Goal: Information Seeking & Learning: Learn about a topic

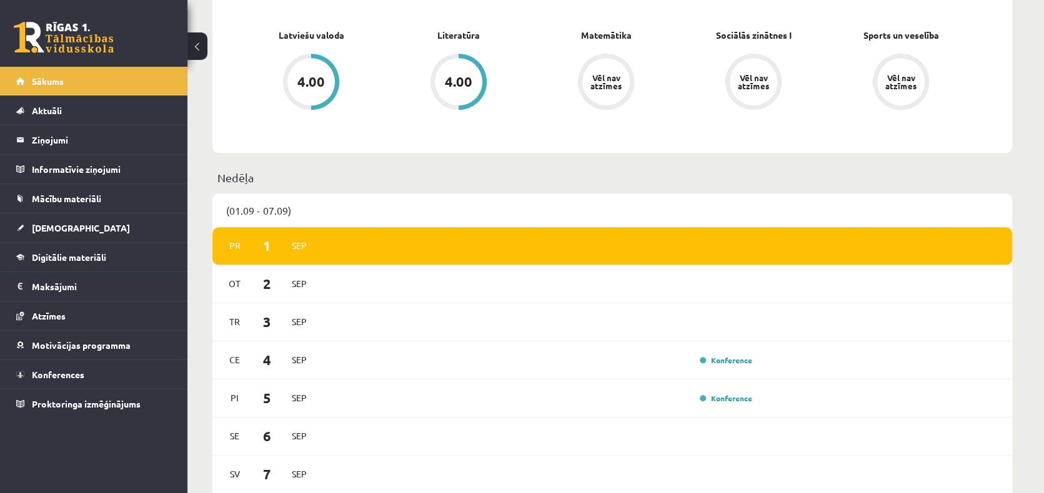
scroll to position [562, 0]
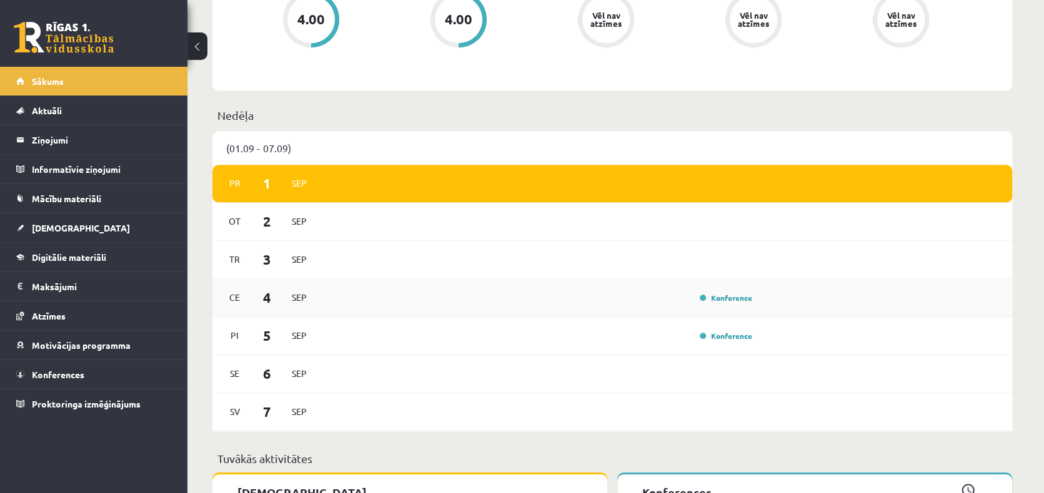
click at [586, 293] on div "Konference" at bounding box center [539, 298] width 435 height 14
click at [726, 299] on link "Konference" at bounding box center [726, 298] width 52 height 10
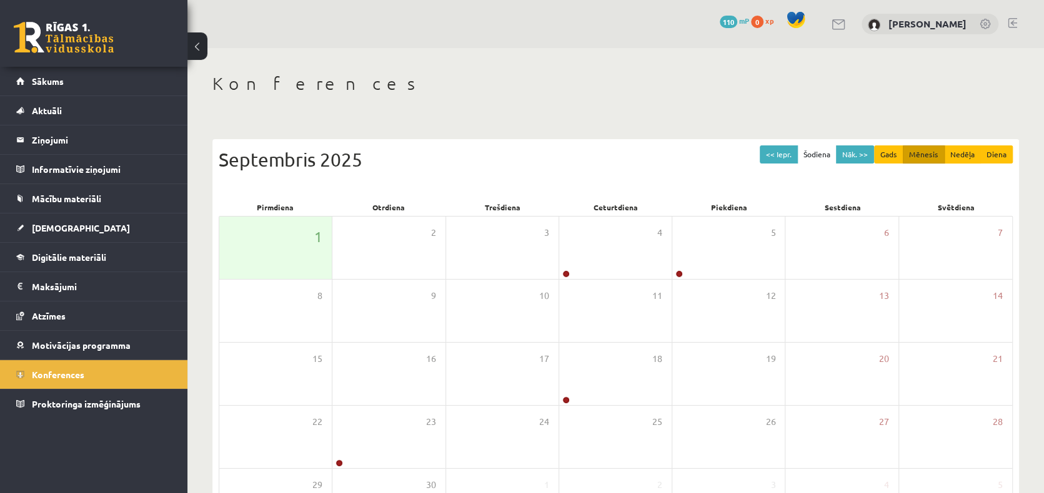
click at [204, 53] on button at bounding box center [197, 45] width 20 height 27
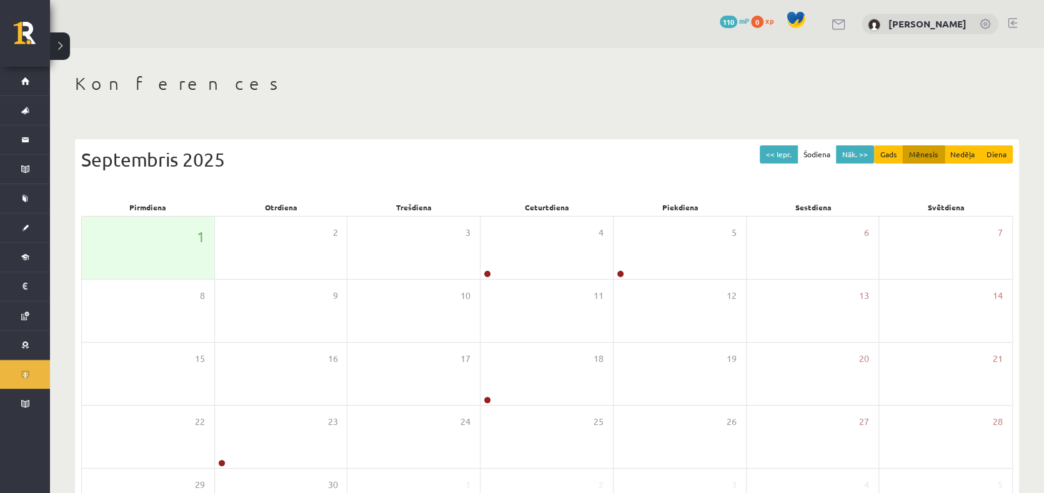
click at [305, 71] on div "Konferences << Iepr. Šodiena Nāk. >> Gads Mēnesis Nedēļa Diena Septembris 2025 …" at bounding box center [547, 322] width 994 height 548
click at [63, 47] on button at bounding box center [60, 45] width 20 height 27
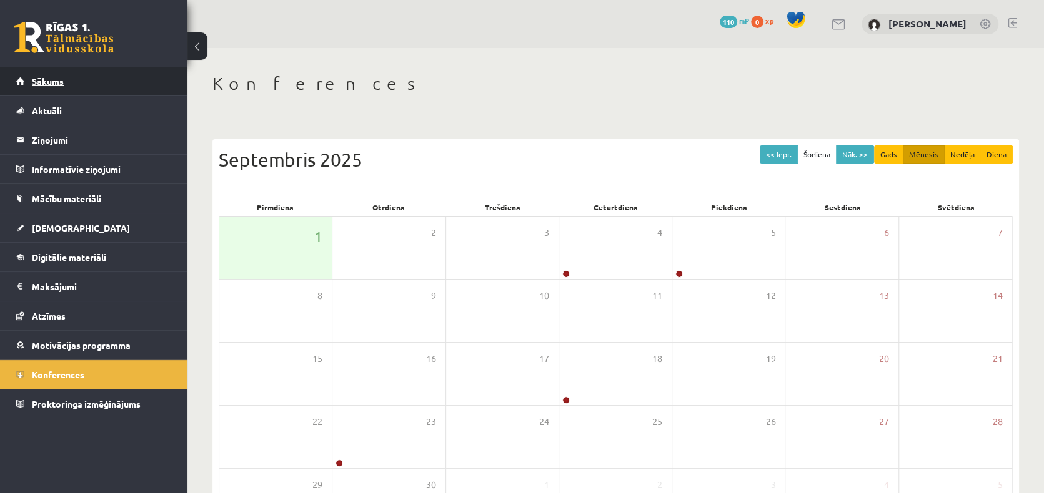
click at [92, 78] on link "Sākums" at bounding box center [94, 81] width 156 height 29
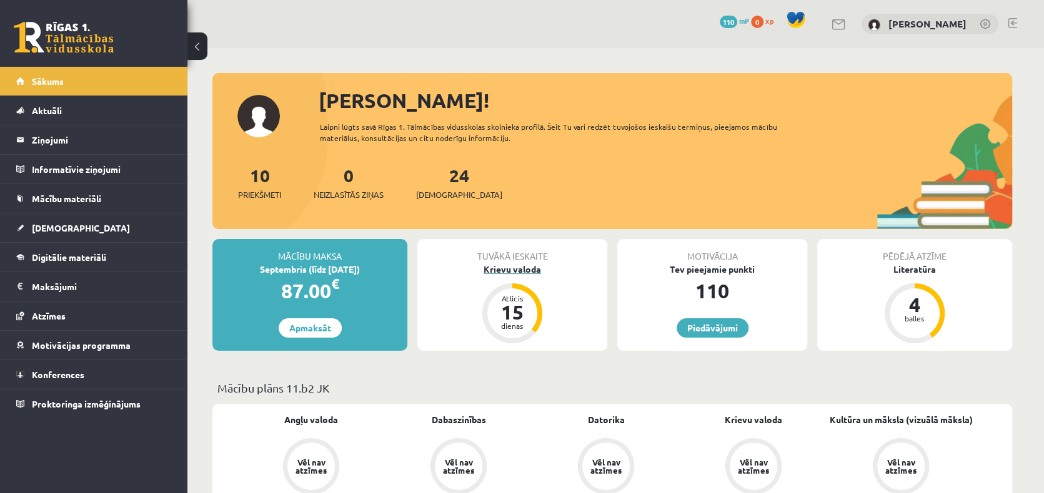
click at [503, 270] on div "Krievu valoda" at bounding box center [512, 269] width 190 height 13
click at [508, 269] on div "Krievu valoda" at bounding box center [512, 269] width 190 height 13
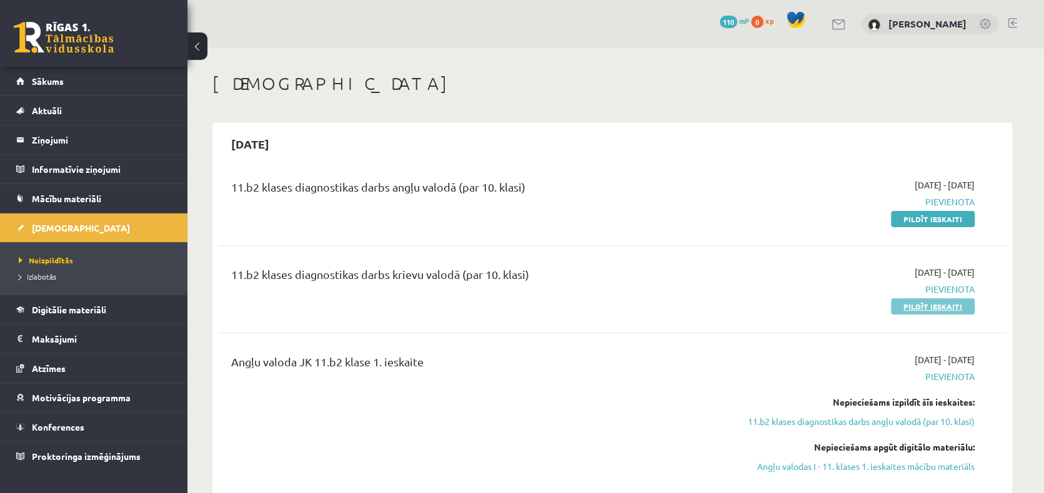
click at [946, 309] on link "Pildīt ieskaiti" at bounding box center [933, 307] width 84 height 16
click at [666, 295] on div "11.b2 klases diagnostikas darbs krievu valodā (par 10. klasi)" at bounding box center [476, 289] width 508 height 47
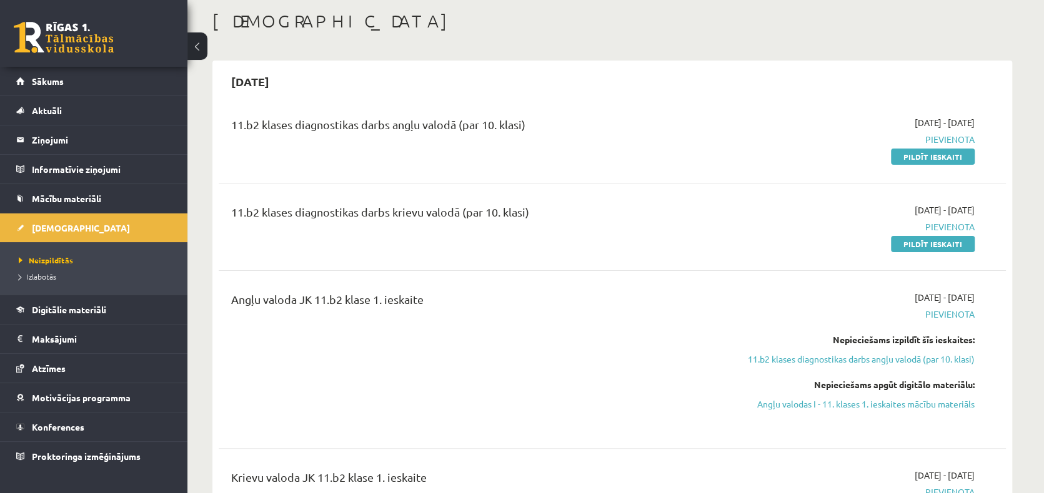
scroll to position [125, 0]
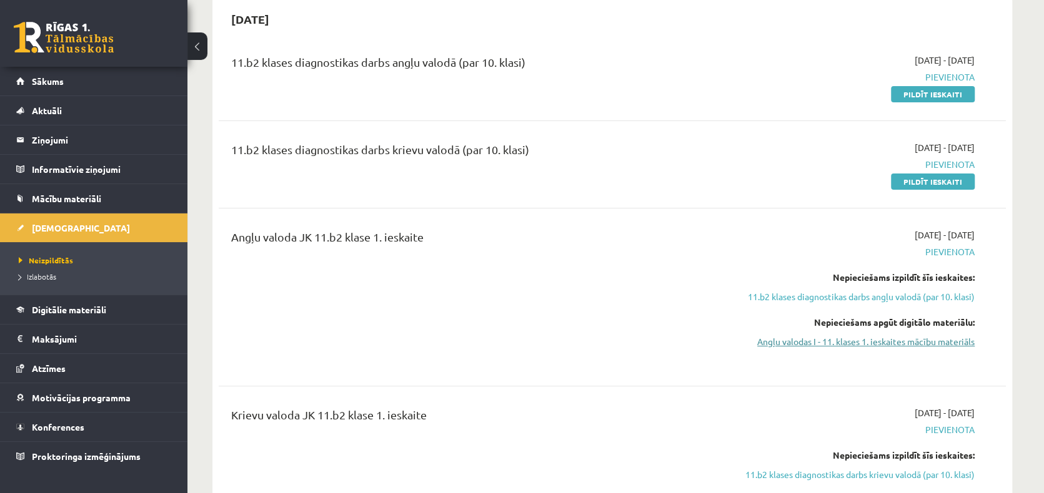
click at [799, 340] on link "Angļu valodas I - 11. klases 1. ieskaites mācību materiāls" at bounding box center [856, 341] width 235 height 13
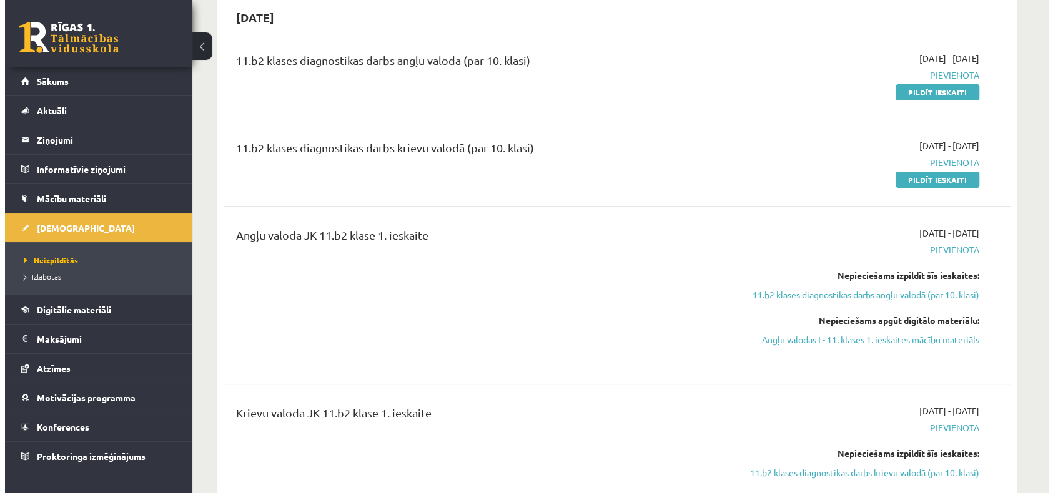
scroll to position [0, 0]
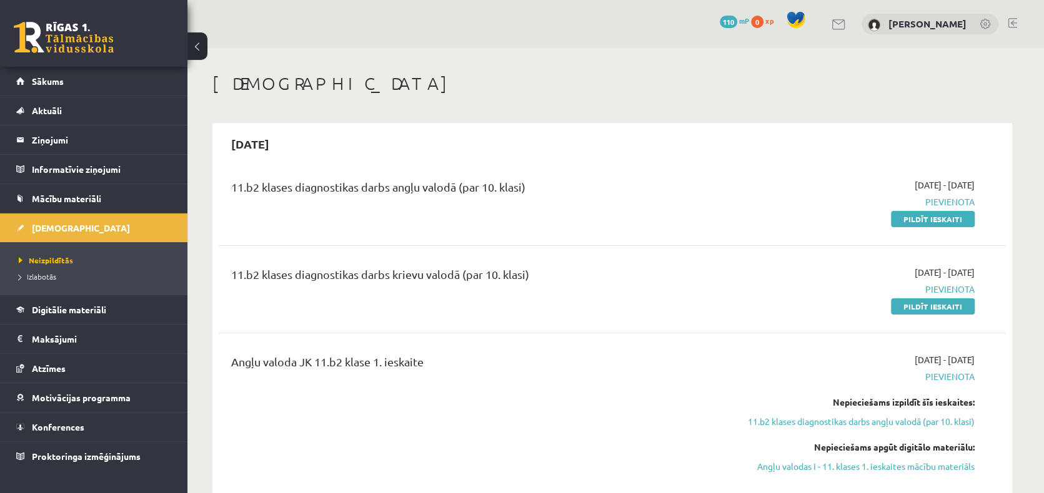
click at [56, 196] on span "Mācību materiāli" at bounding box center [66, 198] width 69 height 11
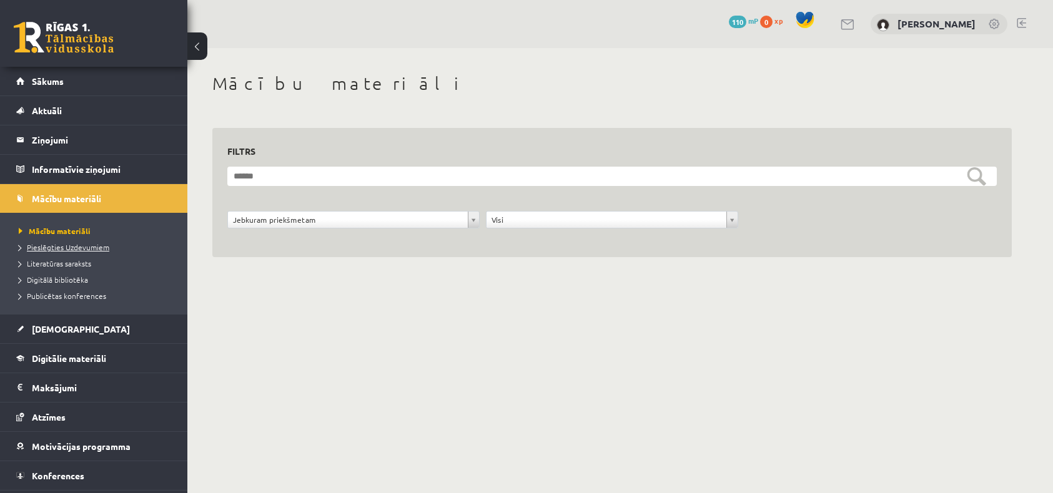
click at [64, 245] on span "Pieslēgties Uzdevumiem" at bounding box center [64, 247] width 91 height 10
